Goal: Task Accomplishment & Management: Use online tool/utility

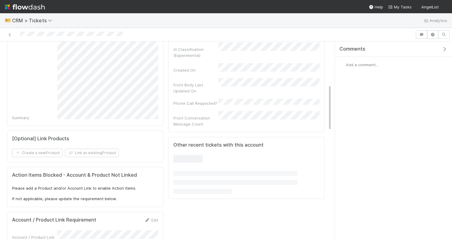
scroll to position [196, 0]
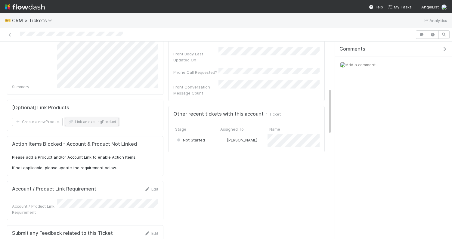
click at [83, 121] on button "Link an existing Product" at bounding box center [92, 122] width 54 height 8
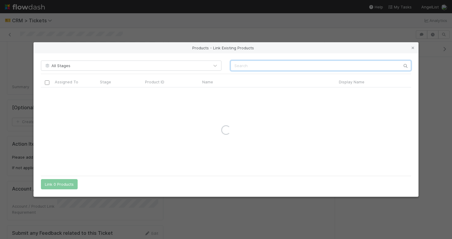
click at [251, 63] on input "text" at bounding box center [320, 65] width 181 height 10
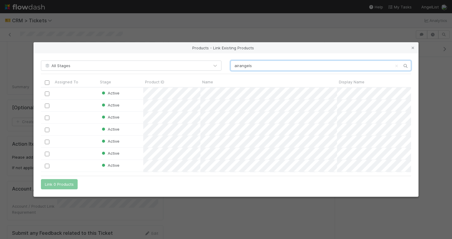
scroll to position [85, 370]
type input "airangels"
click at [47, 105] on input "checkbox" at bounding box center [47, 105] width 5 height 5
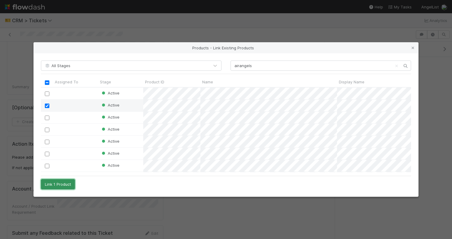
click at [64, 181] on button "Link 1 Product" at bounding box center [58, 184] width 34 height 10
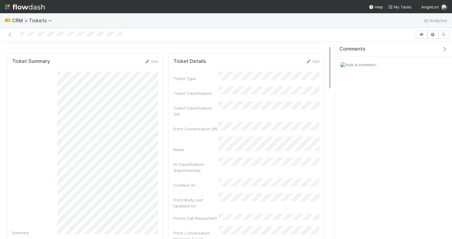
scroll to position [0, 0]
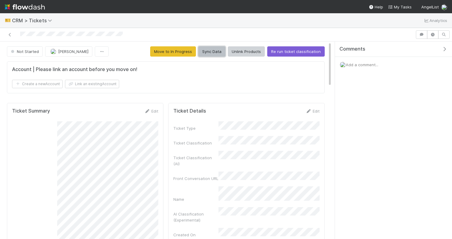
click at [207, 54] on button "Sync Data" at bounding box center [211, 51] width 27 height 10
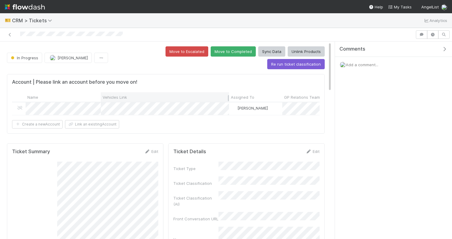
click at [155, 94] on div "Vehicles Link" at bounding box center [165, 97] width 125 height 6
click at [181, 78] on div "Sort A → Z Sort Z → A Sync" at bounding box center [226, 119] width 452 height 239
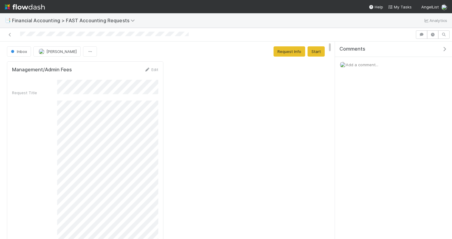
click at [363, 66] on span "Add a comment..." at bounding box center [362, 64] width 32 height 5
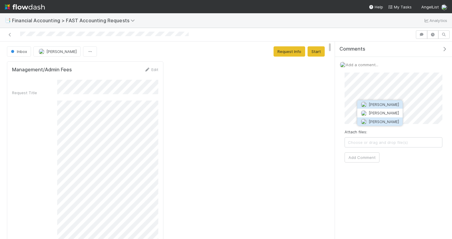
click at [373, 119] on span "[PERSON_NAME]" at bounding box center [384, 121] width 30 height 5
click at [365, 159] on button "Add Comment" at bounding box center [361, 157] width 35 height 10
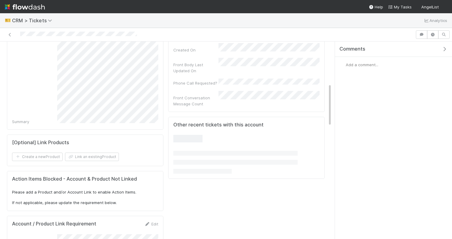
scroll to position [195, 0]
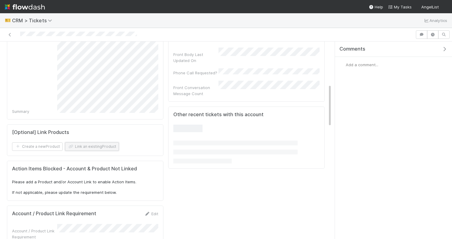
click at [94, 143] on button "Link an existing Product" at bounding box center [92, 146] width 54 height 8
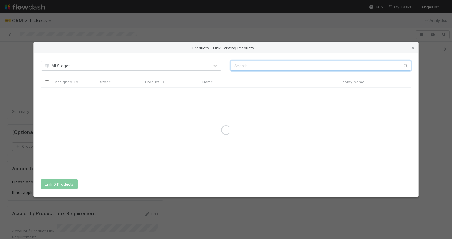
click at [248, 67] on input "text" at bounding box center [320, 65] width 181 height 10
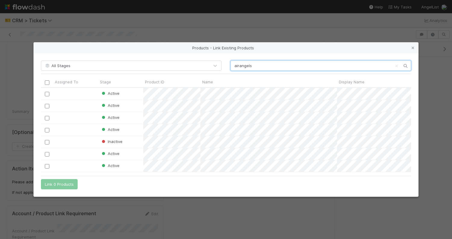
scroll to position [0, 0]
type input "airangels"
click at [46, 144] on div at bounding box center [46, 141] width 7 height 7
click at [45, 142] on input "checkbox" at bounding box center [47, 142] width 5 height 5
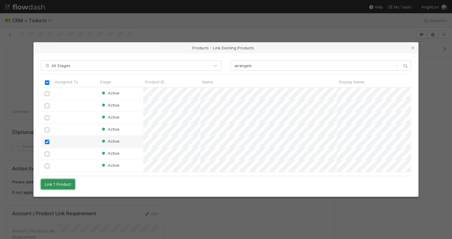
click at [55, 186] on button "Link 1 Product" at bounding box center [58, 184] width 34 height 10
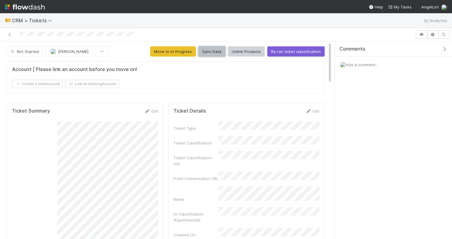
click at [215, 54] on button "Sync Data" at bounding box center [211, 51] width 27 height 10
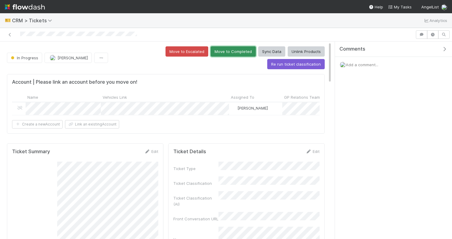
click at [211, 52] on button "Move to Completed" at bounding box center [233, 51] width 45 height 10
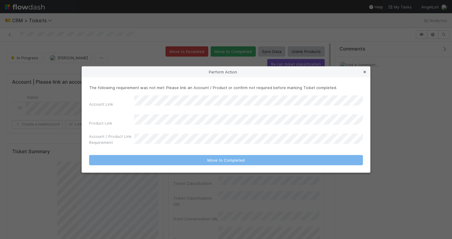
click at [365, 74] on icon at bounding box center [365, 72] width 6 height 4
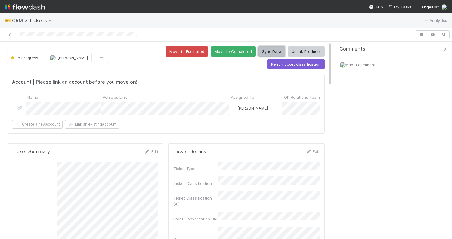
click at [258, 49] on button "Sync Data" at bounding box center [271, 51] width 27 height 10
click at [211, 52] on button "Move to Completed" at bounding box center [233, 51] width 45 height 10
